Goal: Check status

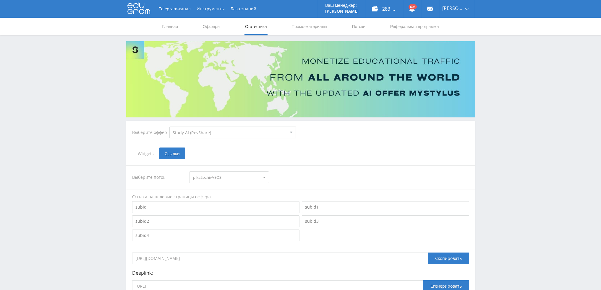
select select "376"
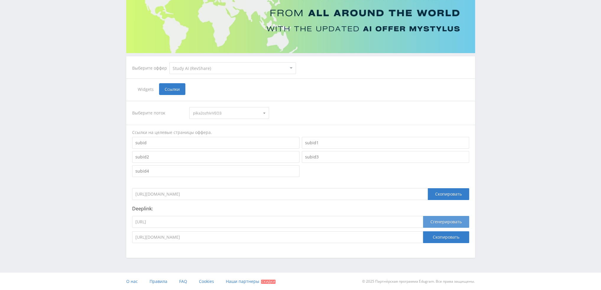
type input "https://study24.ai/chat/google_veo3"
click at [456, 223] on button "Сгенерировать" at bounding box center [446, 222] width 46 height 12
click at [452, 235] on button "Скопировать" at bounding box center [446, 238] width 46 height 12
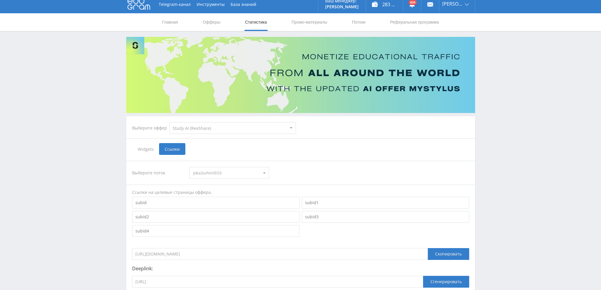
scroll to position [0, 0]
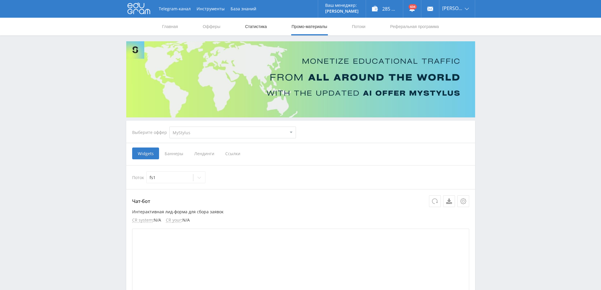
click at [254, 25] on link "Статистика" at bounding box center [255, 27] width 23 height 18
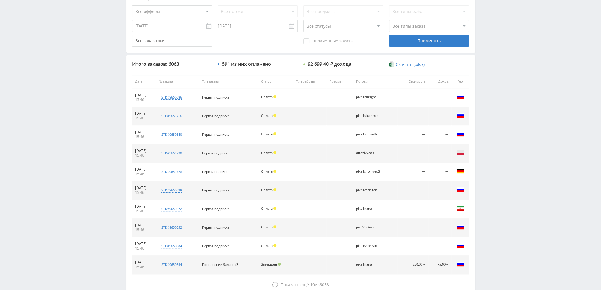
scroll to position [204, 0]
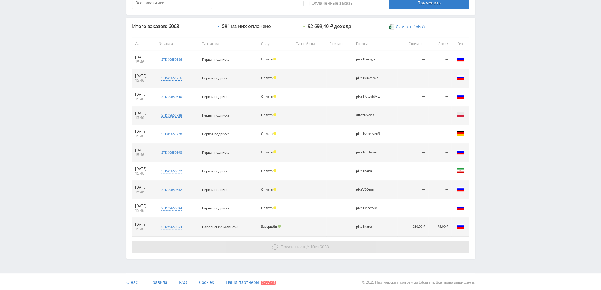
click at [295, 248] on span "Показать ещё" at bounding box center [294, 247] width 28 height 6
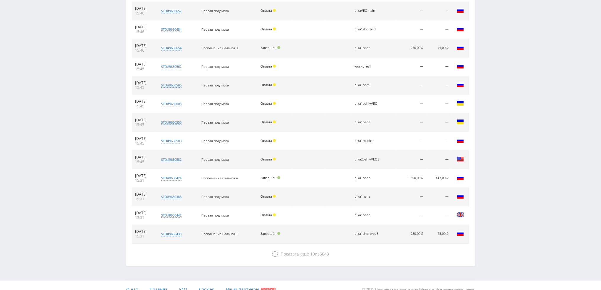
scroll to position [390, 0]
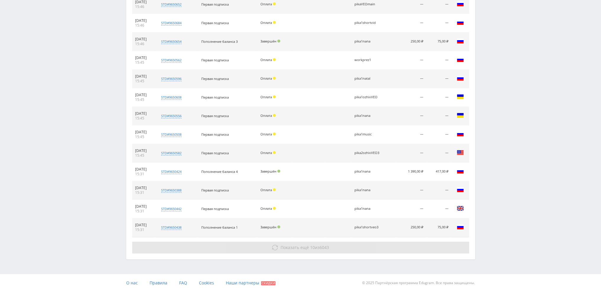
click at [307, 245] on span "Показать ещё" at bounding box center [294, 248] width 28 height 6
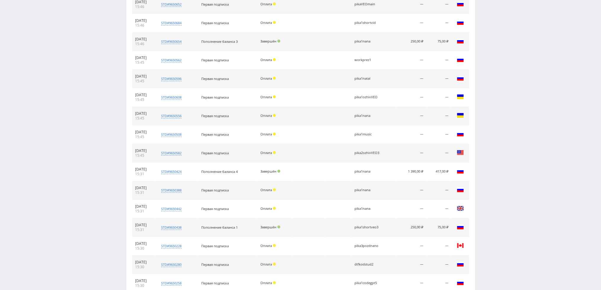
click at [363, 152] on div "pika2ozhivVEO3" at bounding box center [367, 153] width 27 height 4
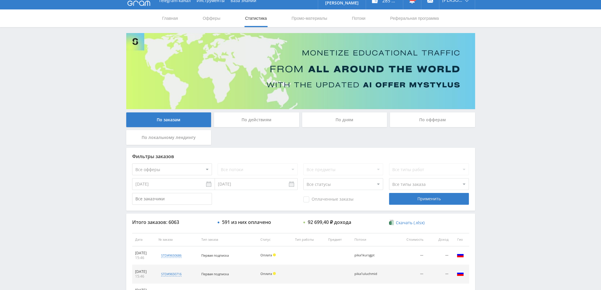
scroll to position [0, 0]
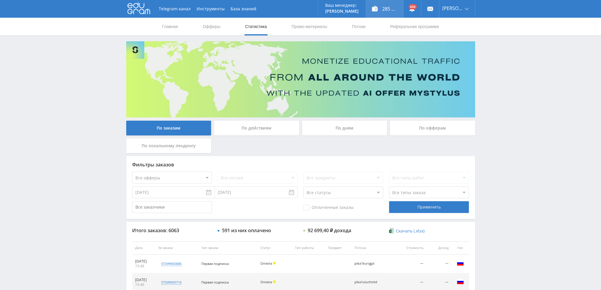
click at [390, 7] on div "285 801,00 ₽" at bounding box center [384, 9] width 37 height 18
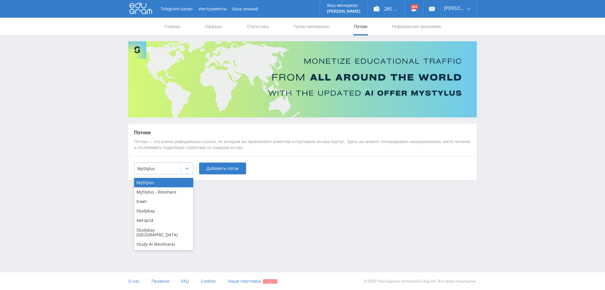
click at [177, 173] on div "MyStylus" at bounding box center [163, 169] width 59 height 12
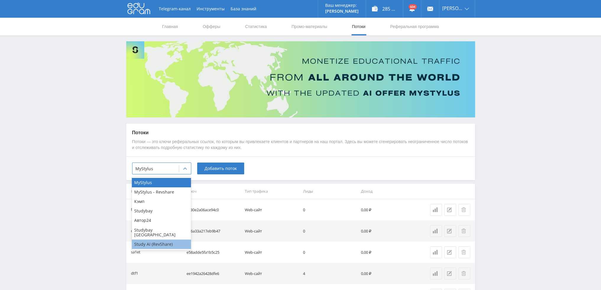
click at [163, 240] on div "Study AI (RevShare)" at bounding box center [161, 244] width 59 height 9
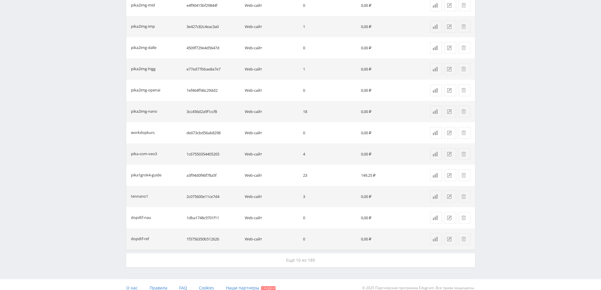
scroll to position [381, 0]
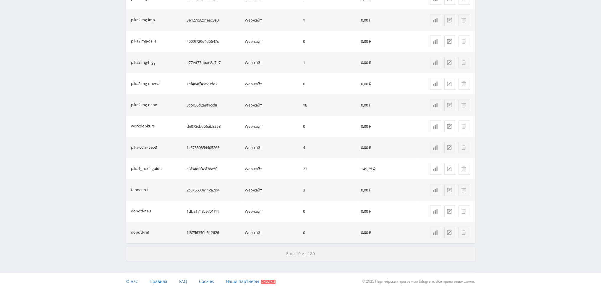
click at [296, 249] on button "Ещё 10 из 189" at bounding box center [300, 254] width 349 height 14
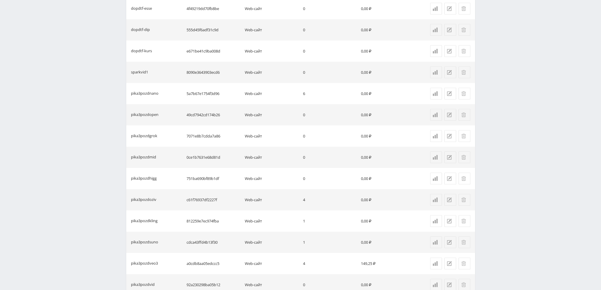
scroll to position [807, 0]
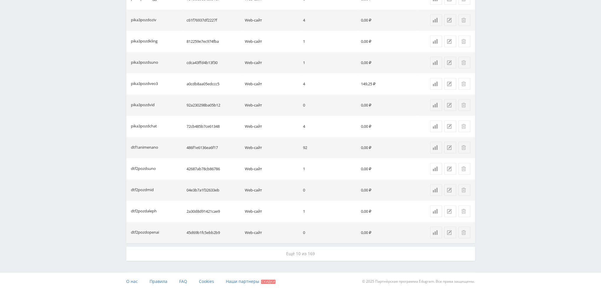
drag, startPoint x: 285, startPoint y: 242, endPoint x: 287, endPoint y: 249, distance: 7.8
click at [285, 242] on td "Web-сайт" at bounding box center [271, 232] width 58 height 21
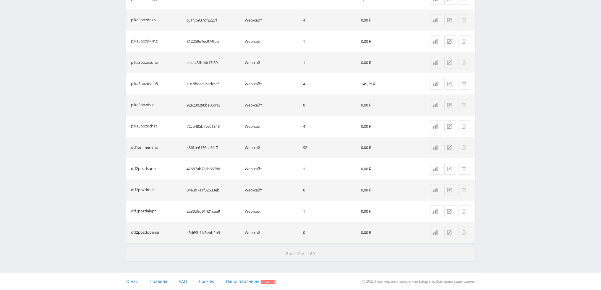
click at [287, 252] on span "Ещё 10 из 169" at bounding box center [300, 254] width 29 height 6
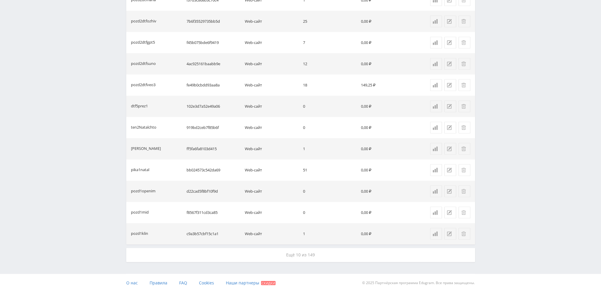
scroll to position [1232, 0]
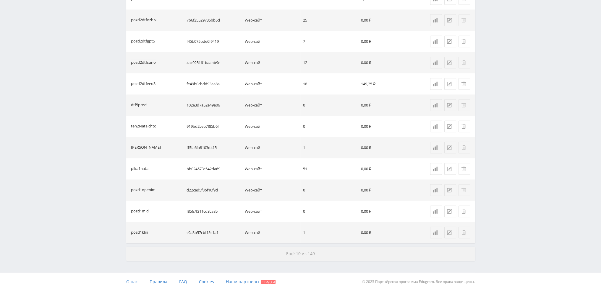
click at [283, 254] on button "Ещё 10 из 149" at bounding box center [300, 254] width 349 height 14
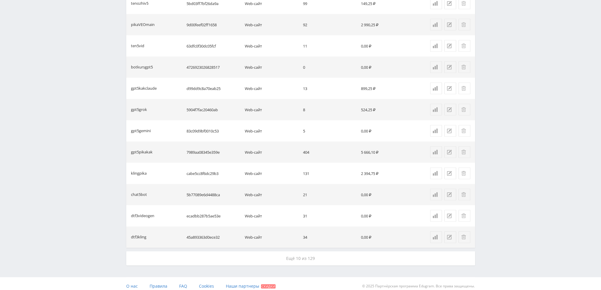
scroll to position [1658, 0]
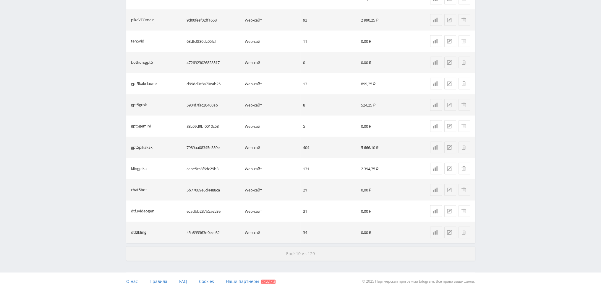
click at [280, 250] on button "Ещё 10 из 129" at bounding box center [300, 254] width 349 height 14
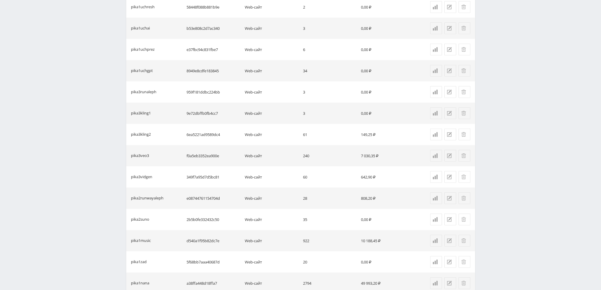
scroll to position [2084, 0]
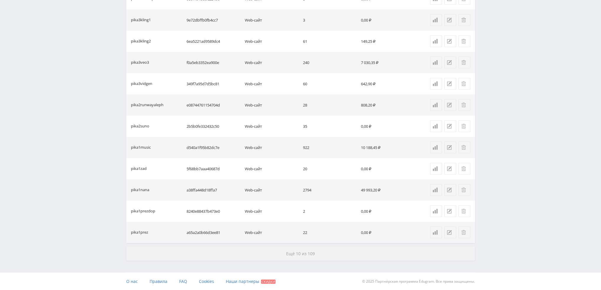
click at [279, 253] on button "Ещё 10 из 109" at bounding box center [300, 254] width 349 height 14
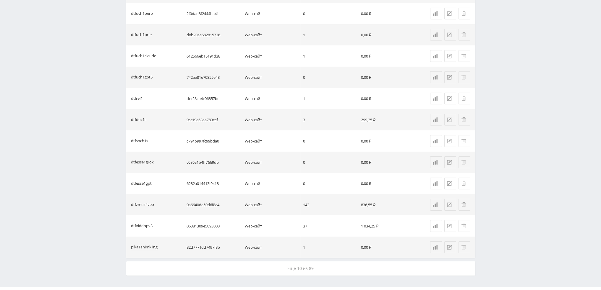
scroll to position [2509, 0]
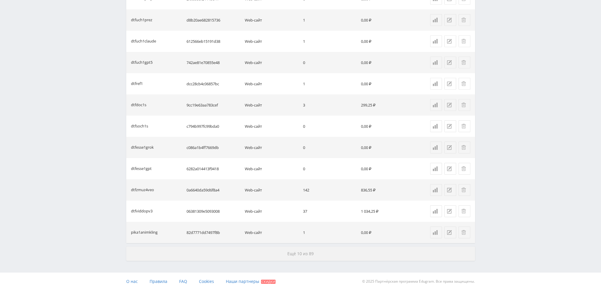
click at [279, 257] on button "Ещё 10 из 89" at bounding box center [300, 254] width 349 height 14
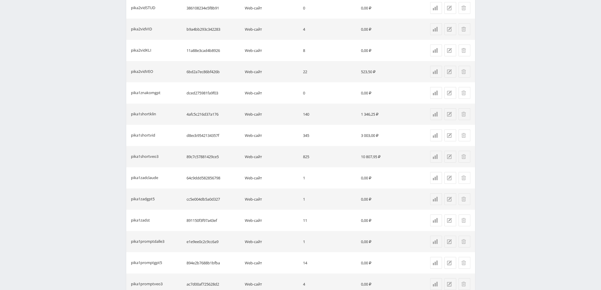
scroll to position [2935, 0]
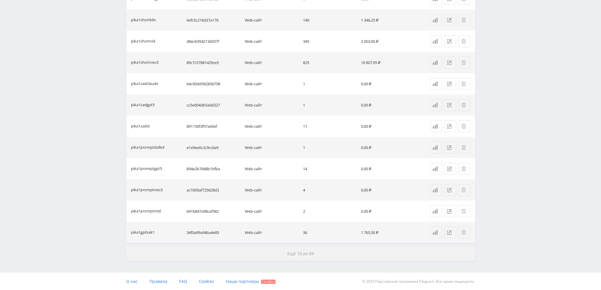
click at [281, 250] on button "Ещё 10 из 69" at bounding box center [300, 254] width 349 height 14
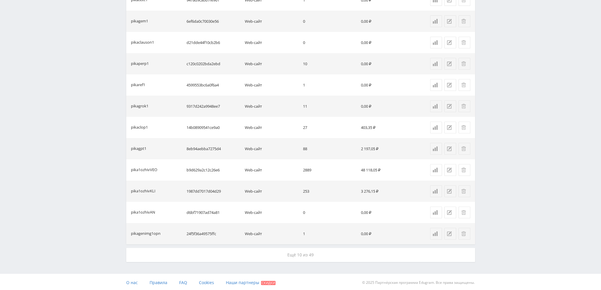
scroll to position [3360, 0]
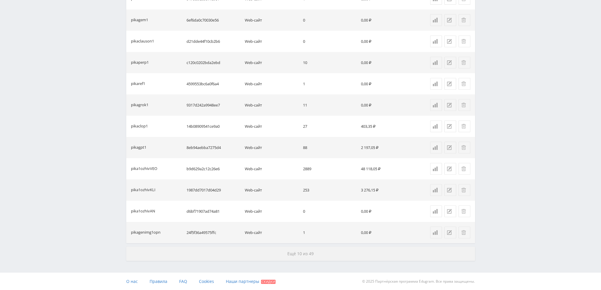
click at [268, 253] on button "Ещё 10 из 49" at bounding box center [300, 254] width 349 height 14
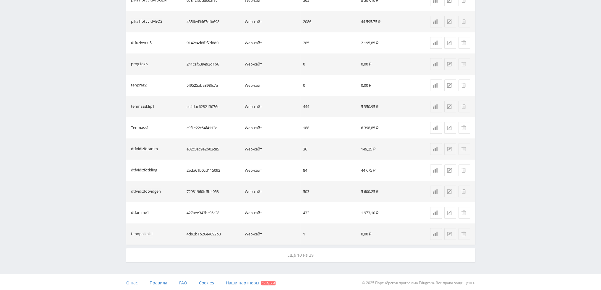
scroll to position [3786, 0]
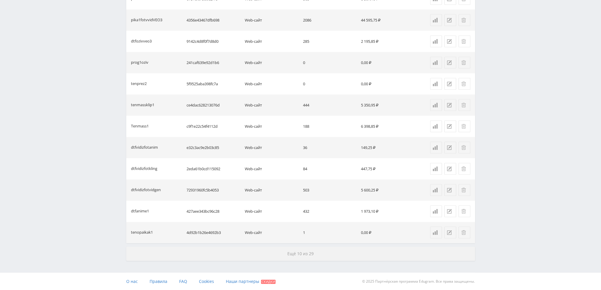
click at [253, 249] on button "Ещё 10 из 29" at bounding box center [300, 254] width 349 height 14
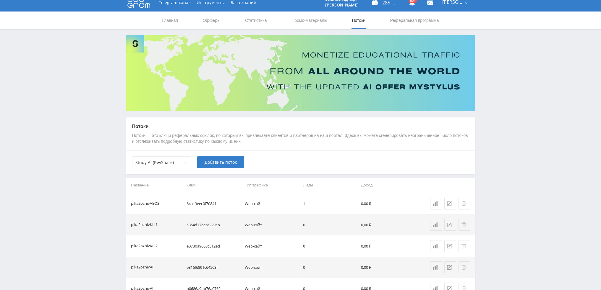
scroll to position [0, 0]
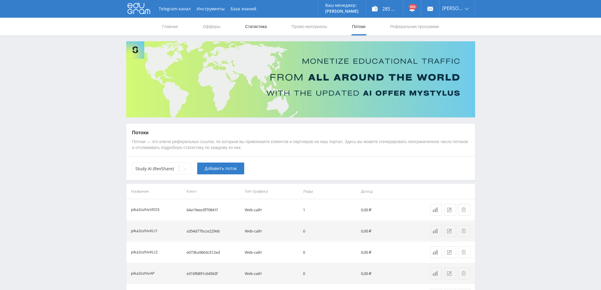
click at [246, 27] on link "Статистика" at bounding box center [255, 27] width 23 height 18
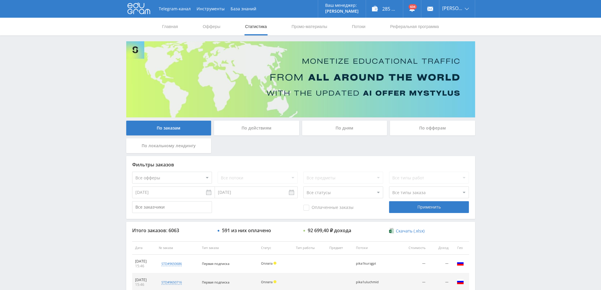
click at [346, 132] on div "По дням" at bounding box center [344, 128] width 85 height 15
click at [0, 0] on input "По дням" at bounding box center [0, 0] width 0 height 0
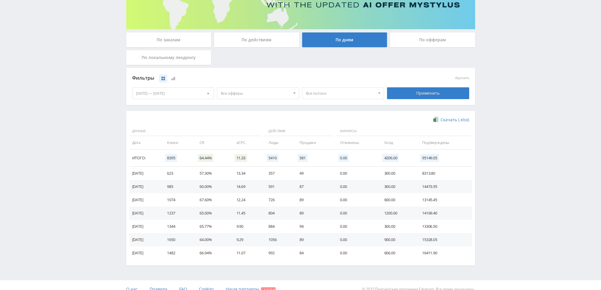
scroll to position [89, 0]
